Goal: Check status: Check status

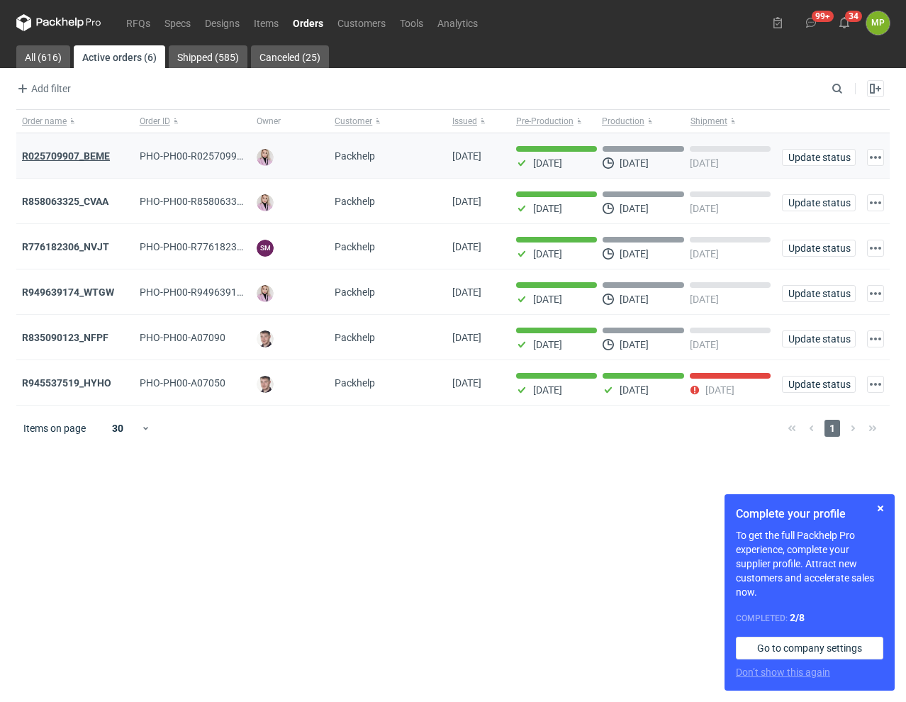
click at [57, 154] on strong "R025709907_BEME" at bounding box center [66, 155] width 88 height 11
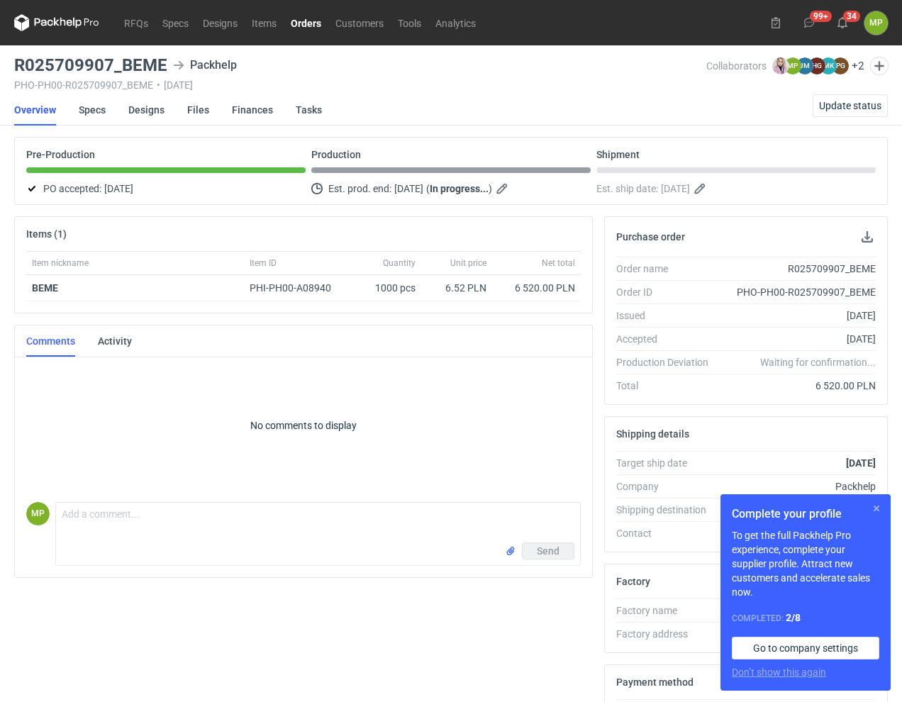
click at [880, 508] on button "button" at bounding box center [876, 508] width 17 height 17
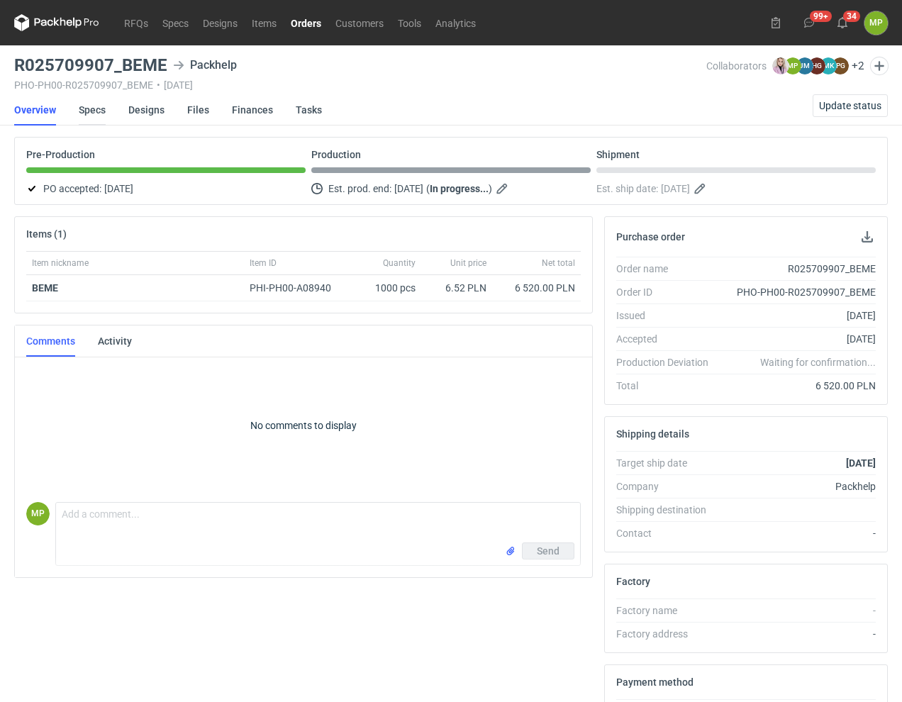
click at [101, 113] on link "Specs" at bounding box center [92, 109] width 27 height 31
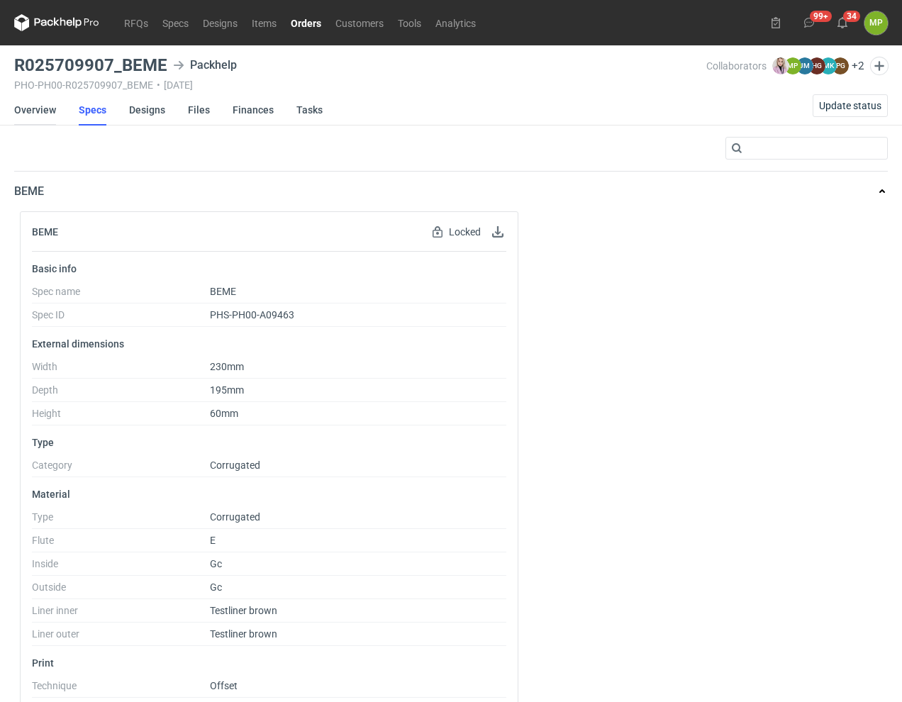
click at [43, 103] on link "Overview" at bounding box center [35, 109] width 42 height 31
